Goal: Find specific page/section: Find specific page/section

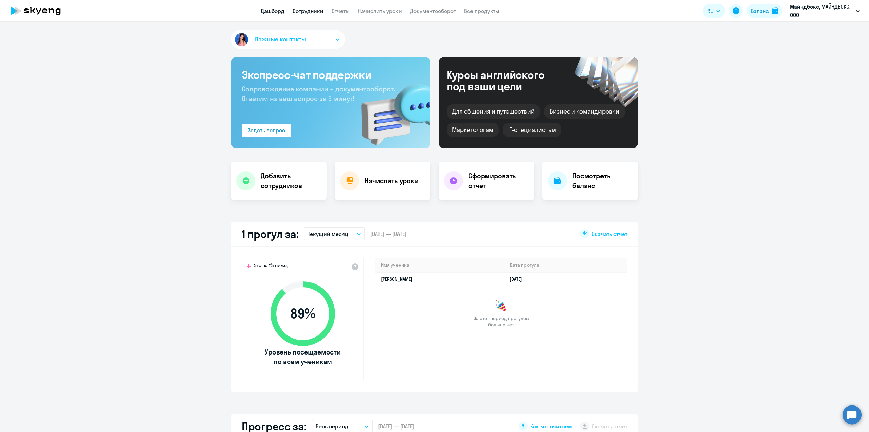
click at [302, 9] on link "Сотрудники" at bounding box center [308, 10] width 31 height 7
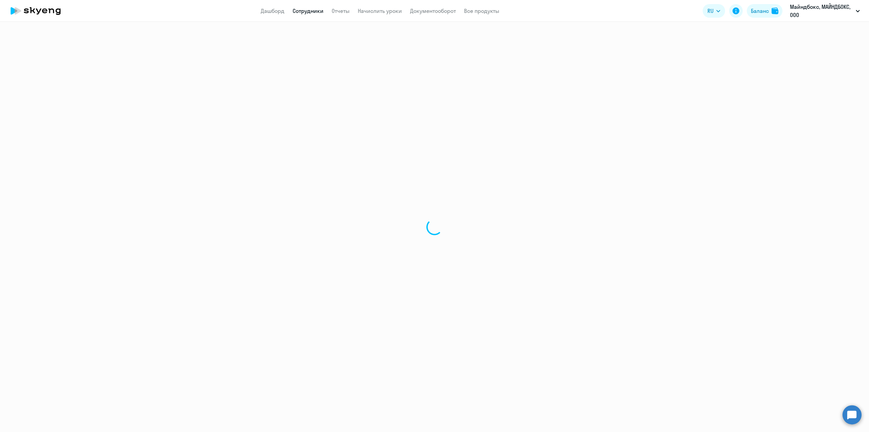
select select "30"
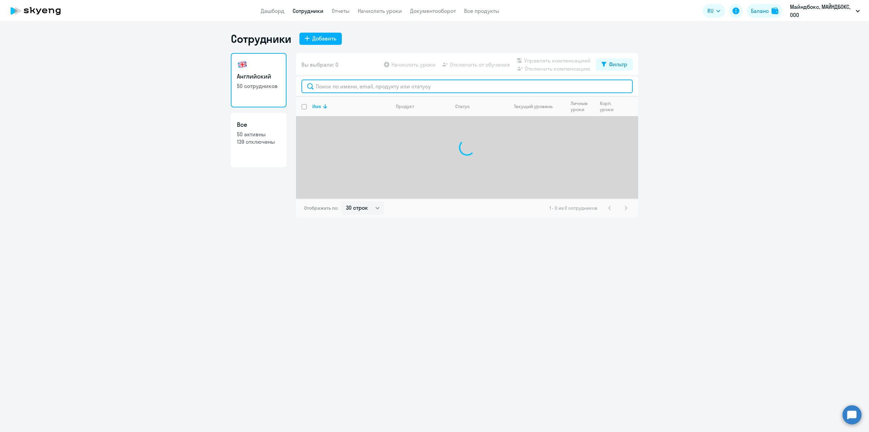
click at [328, 87] on input "text" at bounding box center [467, 86] width 331 height 14
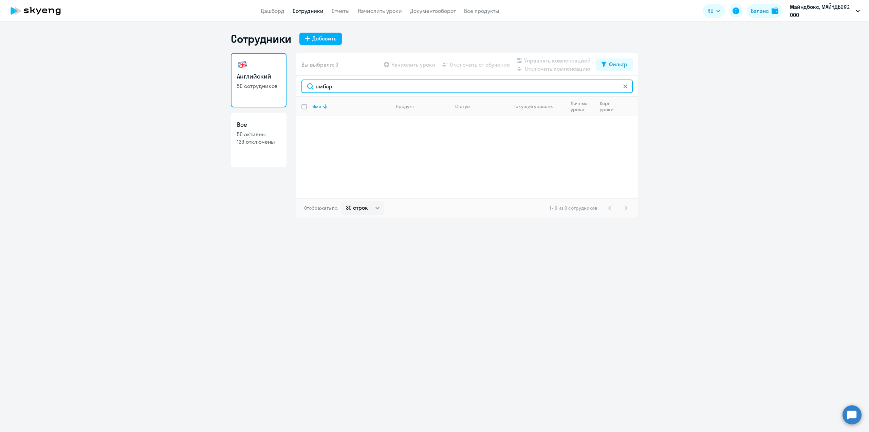
drag, startPoint x: 341, startPoint y: 85, endPoint x: 283, endPoint y: 81, distance: 58.2
click at [284, 80] on div "Английский 50 сотрудников Все 50 активны 139 отключены Вы выбрали: 0 Начислить …" at bounding box center [434, 135] width 407 height 164
type input "amb"
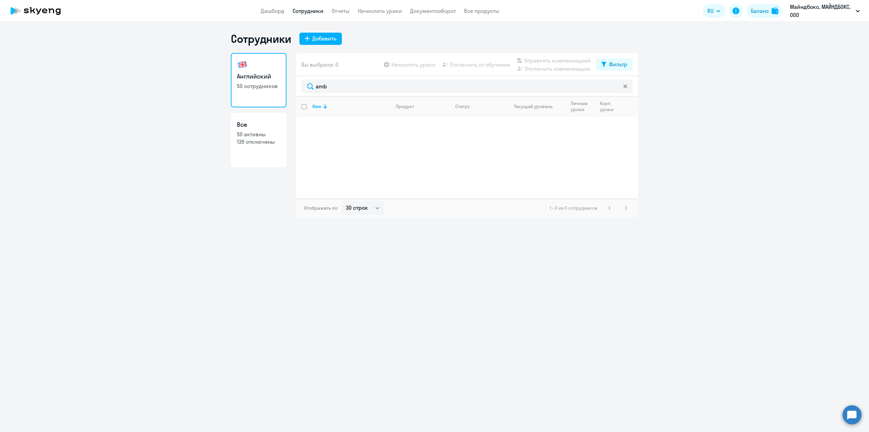
click at [778, 148] on ng-component "Сотрудники Добавить Английский 50 сотрудников Все 50 активны 139 отключены Вы в…" at bounding box center [434, 124] width 869 height 185
click at [623, 87] on svg-icon at bounding box center [625, 86] width 5 height 5
